Goal: Browse casually

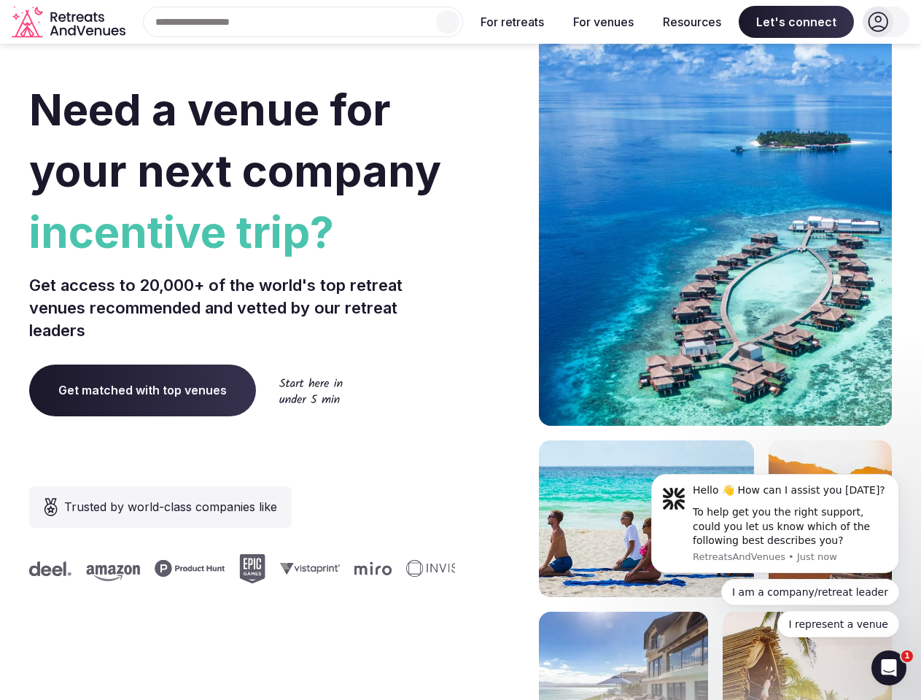
click at [460, 350] on div "Need a venue for your next company incentive trip? Get access to 20,000+ of the…" at bounding box center [460, 436] width 863 height 879
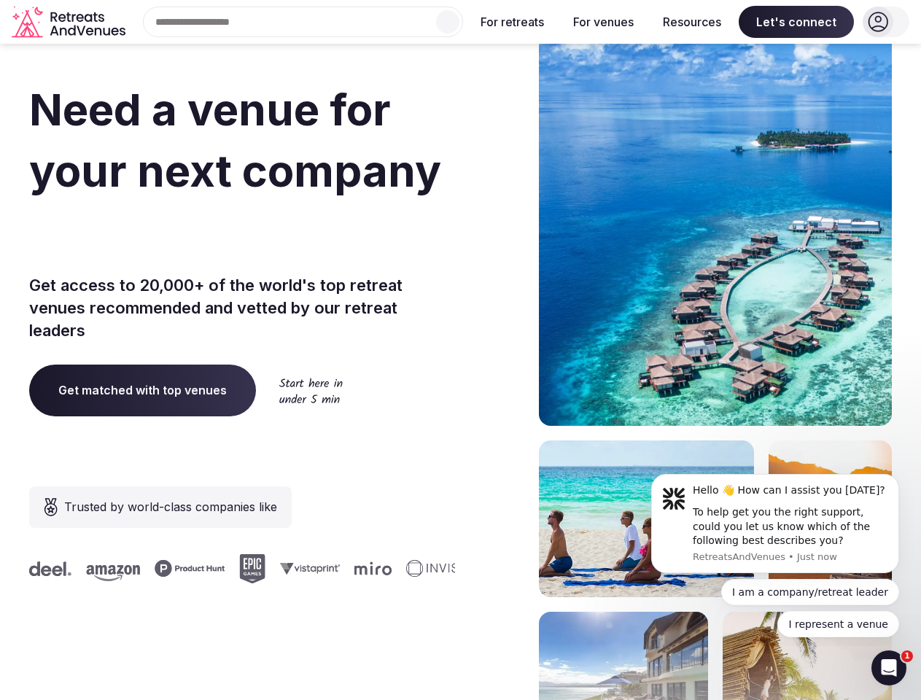
click at [303, 22] on div "Search Popular Destinations [GEOGRAPHIC_DATA], [GEOGRAPHIC_DATA] [GEOGRAPHIC_DA…" at bounding box center [297, 22] width 332 height 31
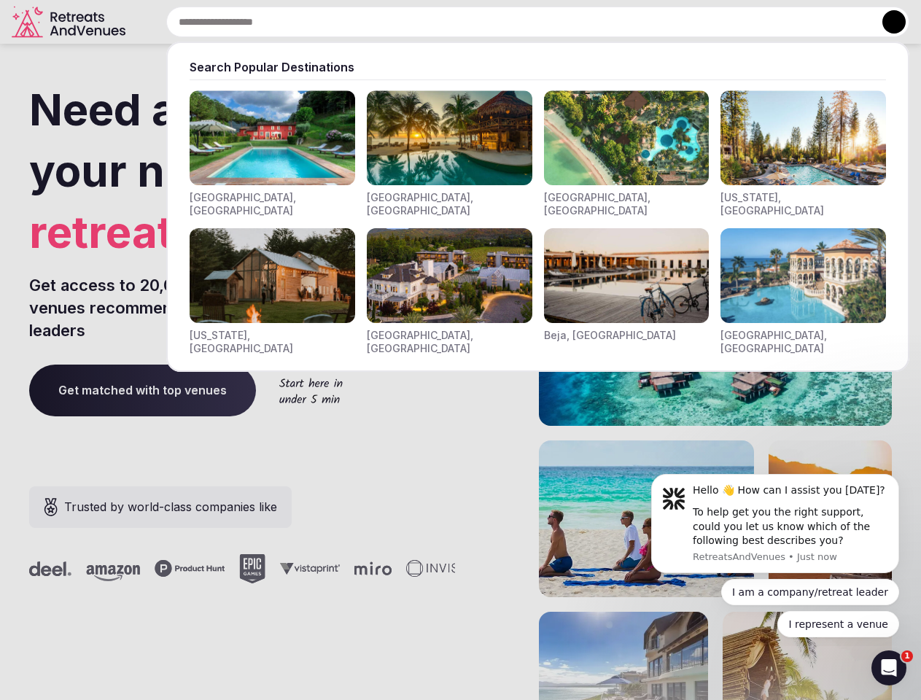
click at [448, 22] on input "text" at bounding box center [537, 22] width 743 height 31
click at [513, 22] on input "text" at bounding box center [537, 22] width 743 height 31
click at [603, 22] on input "text" at bounding box center [537, 22] width 743 height 31
click at [692, 22] on input "text" at bounding box center [537, 22] width 743 height 31
click at [796, 22] on input "text" at bounding box center [537, 22] width 743 height 31
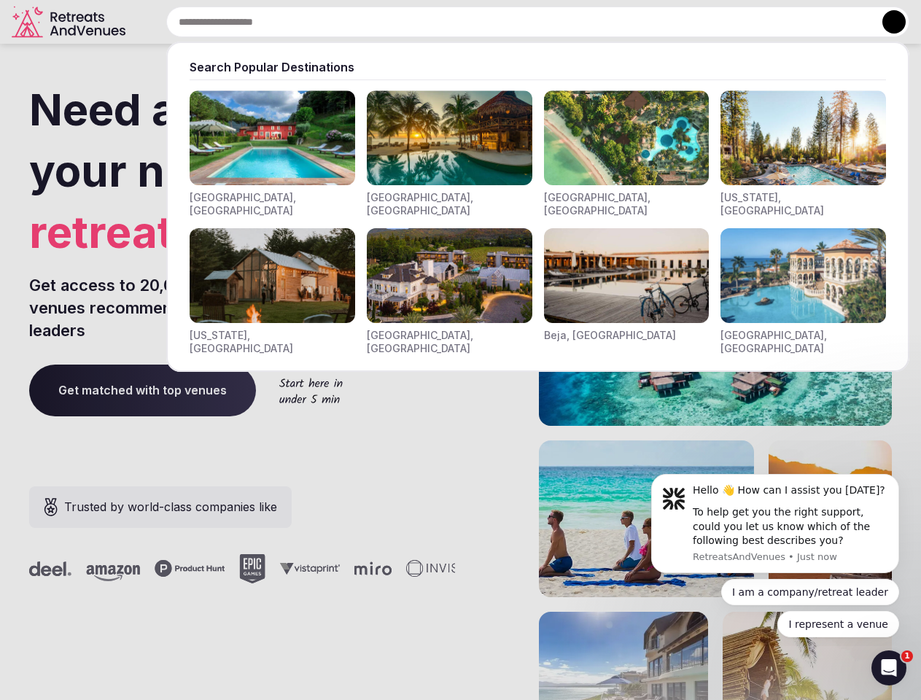
click at [886, 22] on button at bounding box center [893, 21] width 23 height 23
click at [775, 524] on div "To help get you the right support, could you let us know which of the following…" at bounding box center [790, 526] width 195 height 43
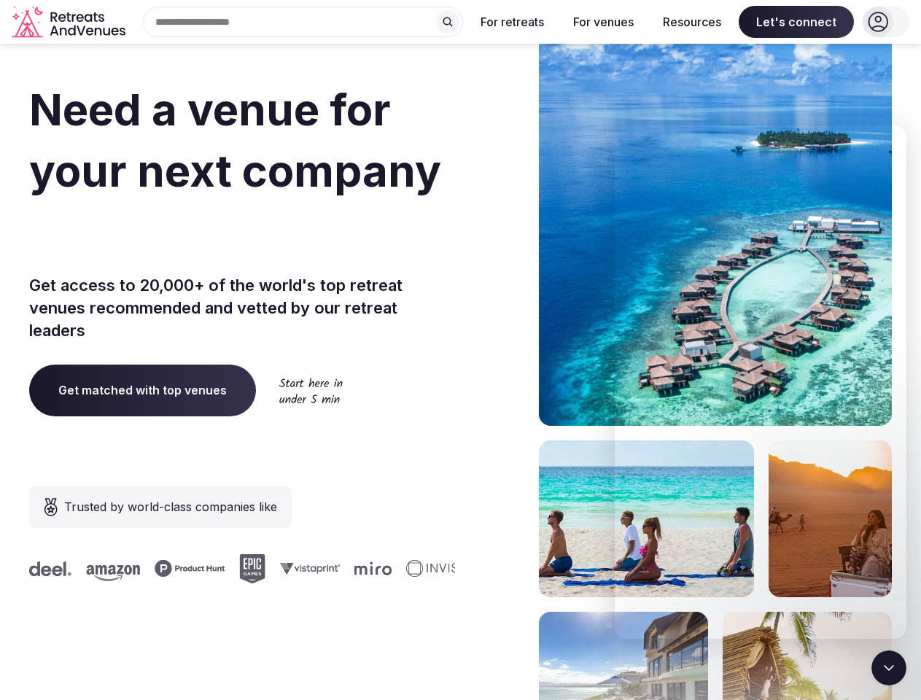
click at [902, 478] on section "Need a venue for your next company retreat? Get access to 20,000+ of the world'…" at bounding box center [460, 436] width 921 height 879
